Goal: Check status: Check status

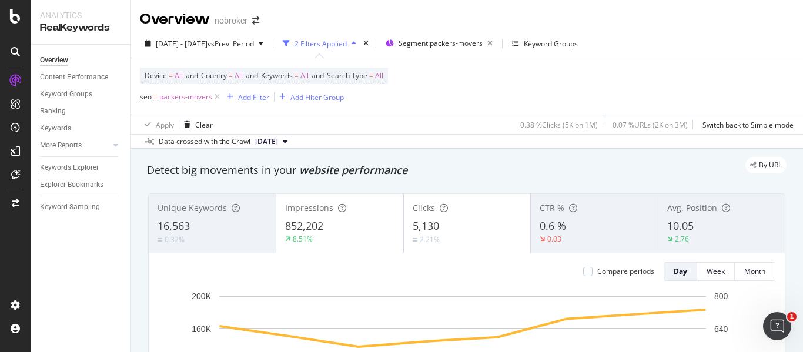
scroll to position [76, 0]
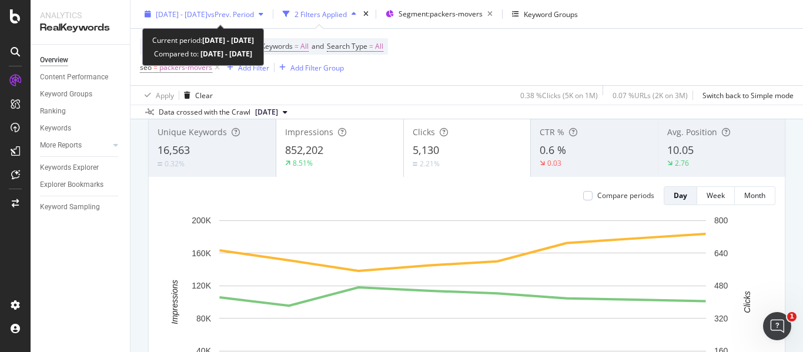
click at [268, 21] on div "[DATE] - [DATE] vs Prev. Period" at bounding box center [204, 14] width 128 height 18
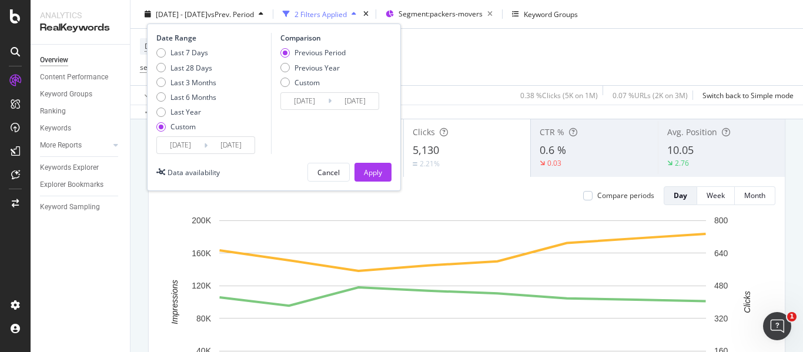
click at [185, 144] on input "[DATE]" at bounding box center [180, 145] width 47 height 16
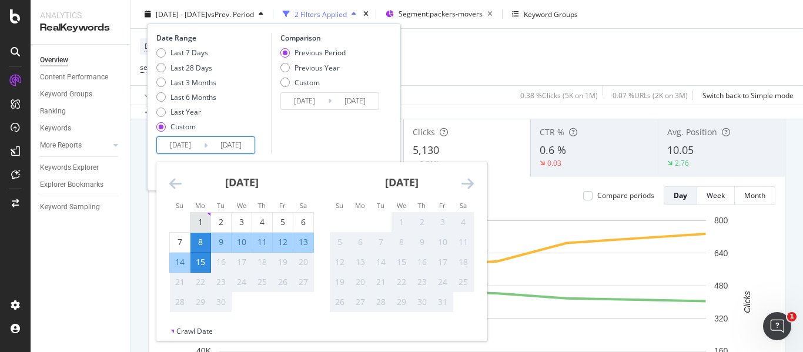
click at [209, 224] on div "1" at bounding box center [201, 222] width 20 height 12
type input "[DATE]"
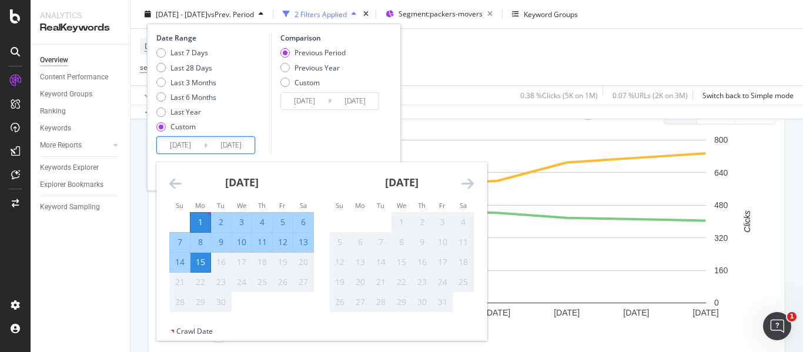
scroll to position [157, 0]
click at [296, 312] on td "Calendar" at bounding box center [304, 302] width 21 height 20
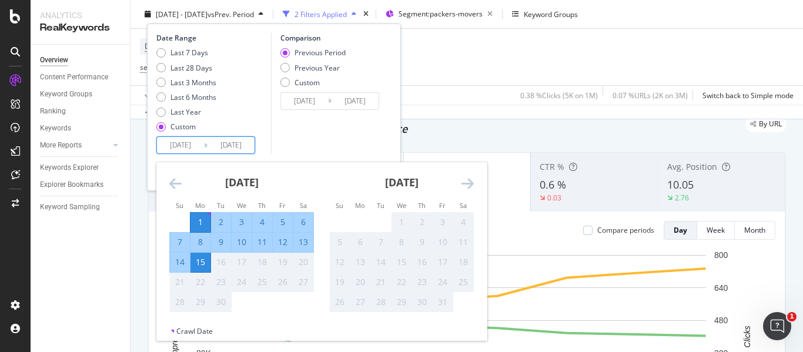
scroll to position [20, 0]
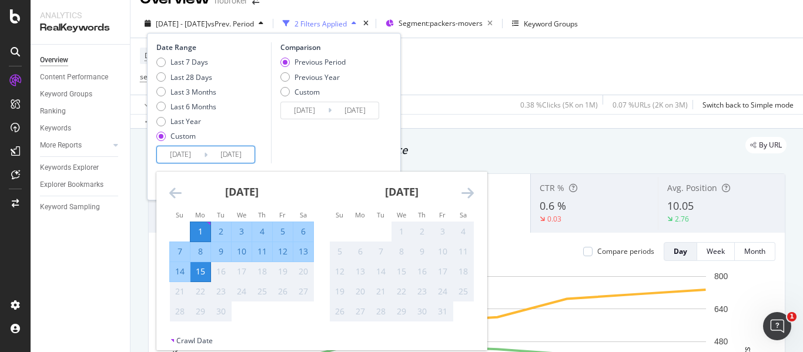
click at [203, 266] on div "15" at bounding box center [201, 272] width 20 height 12
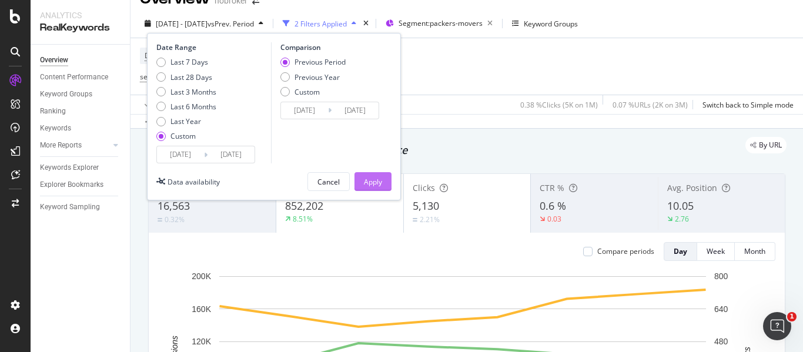
click at [386, 185] on button "Apply" at bounding box center [373, 181] width 37 height 19
